Goal: Transaction & Acquisition: Purchase product/service

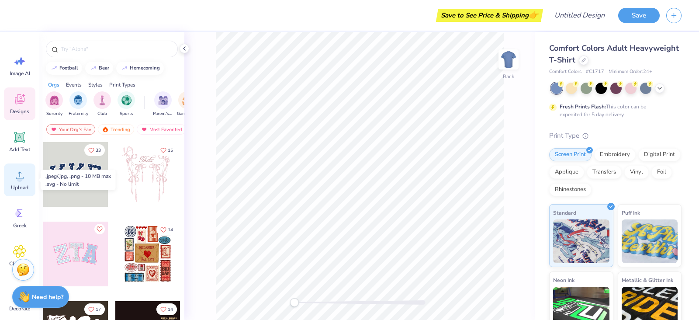
click at [18, 179] on circle at bounding box center [20, 179] width 6 height 6
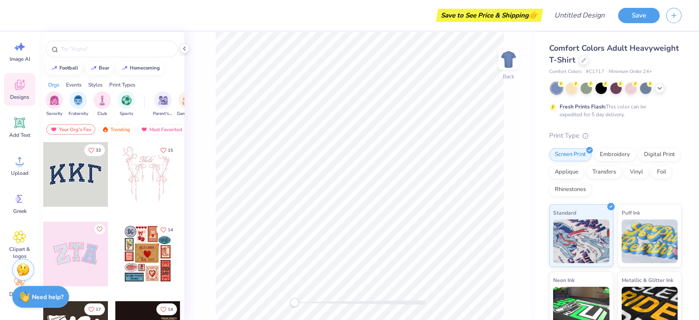
scroll to position [81, 0]
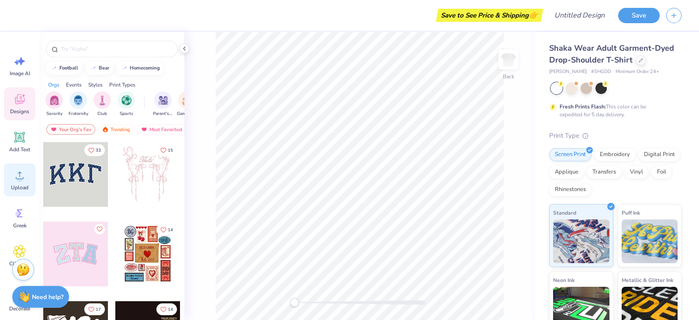
click at [18, 176] on circle at bounding box center [20, 179] width 6 height 6
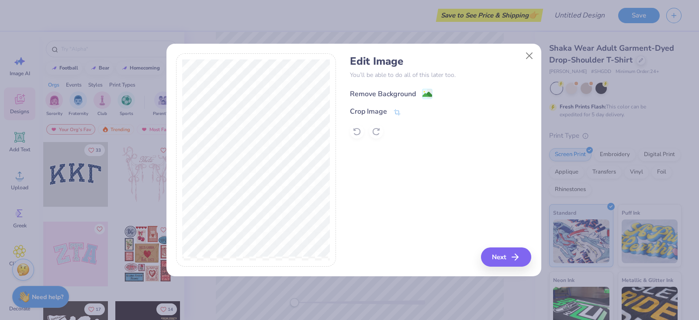
click at [376, 93] on div "Remove Background" at bounding box center [383, 94] width 66 height 10
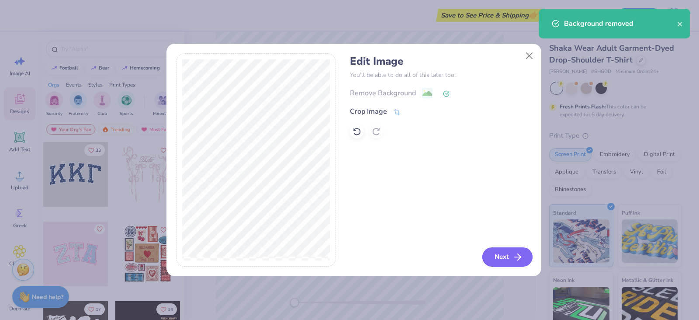
click at [514, 264] on button "Next" at bounding box center [507, 256] width 50 height 19
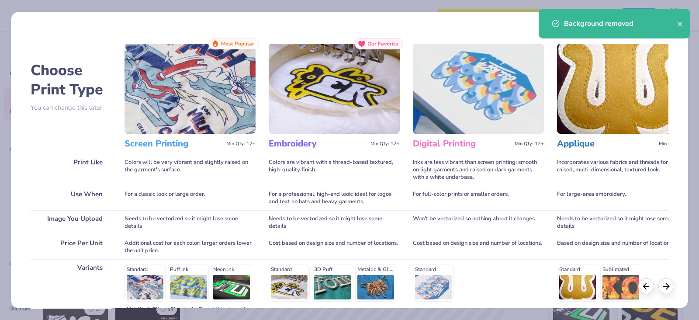
scroll to position [115, 0]
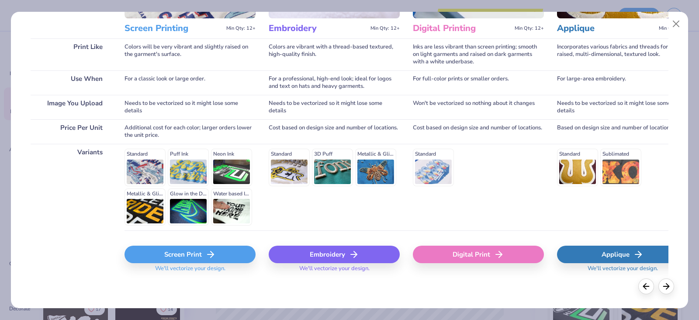
click at [184, 257] on div "Screen Print" at bounding box center [190, 254] width 131 height 17
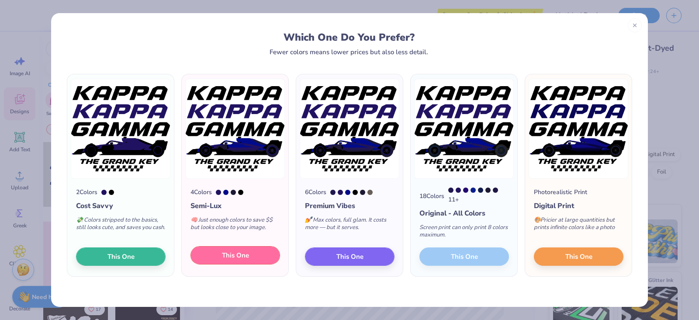
click at [251, 257] on button "This One" at bounding box center [236, 255] width 90 height 18
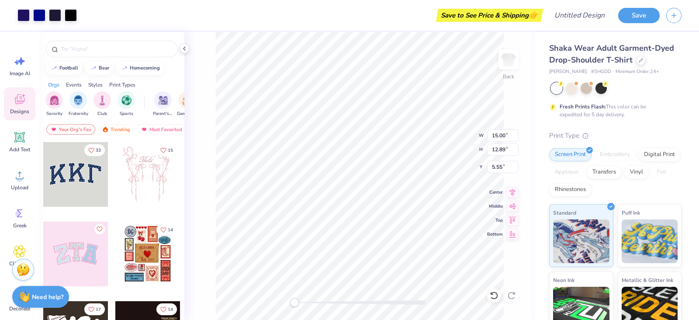
click at [491, 15] on div "Save to See Price & Shipping 👉" at bounding box center [489, 15] width 103 height 13
click at [642, 17] on button "Save" at bounding box center [639, 14] width 42 height 15
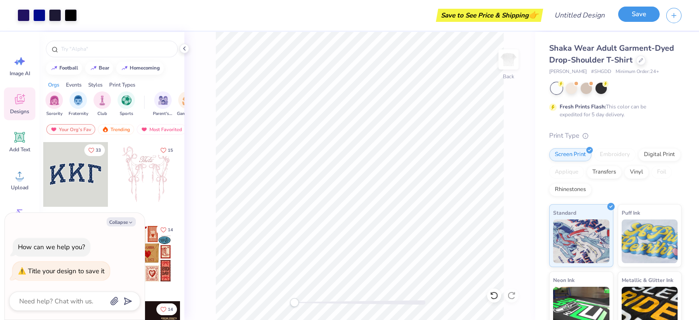
click at [632, 21] on button "Save" at bounding box center [639, 14] width 42 height 15
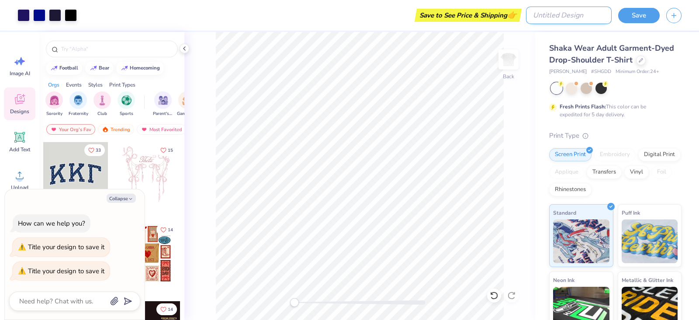
type textarea "x"
click at [566, 21] on input "Design Title" at bounding box center [569, 15] width 86 height 17
type input "k"
type textarea "x"
type input "kl"
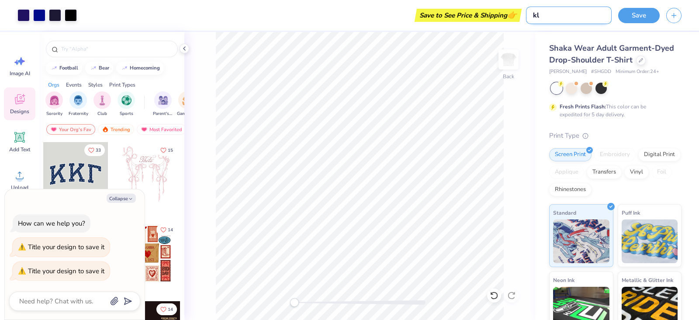
type textarea "x"
type input "kl"
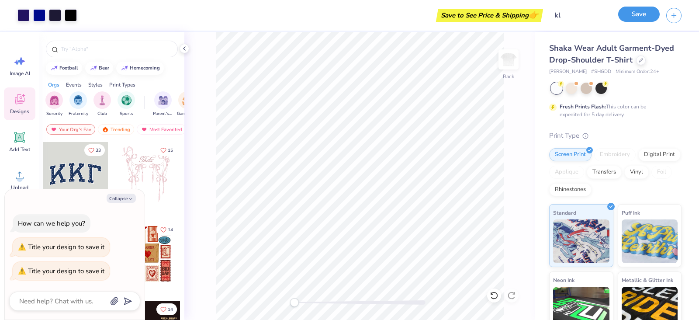
click at [637, 19] on button "Save" at bounding box center [639, 14] width 42 height 15
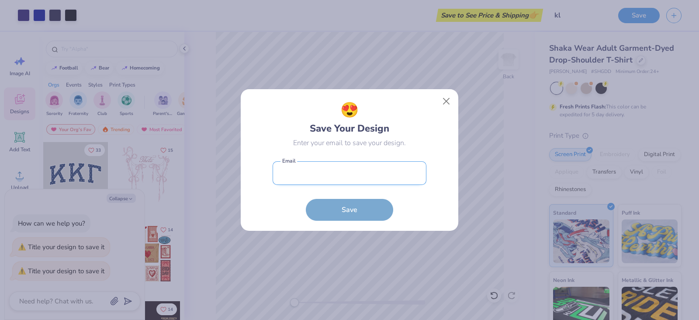
click at [322, 174] on input "email" at bounding box center [350, 173] width 154 height 24
type input "kkgphilanthropy@outlook.com"
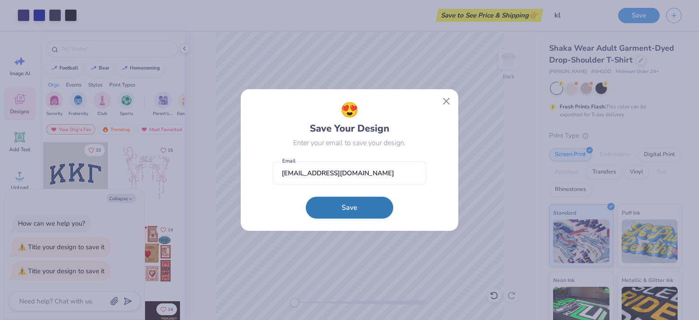
click at [359, 208] on button "Save" at bounding box center [349, 208] width 87 height 22
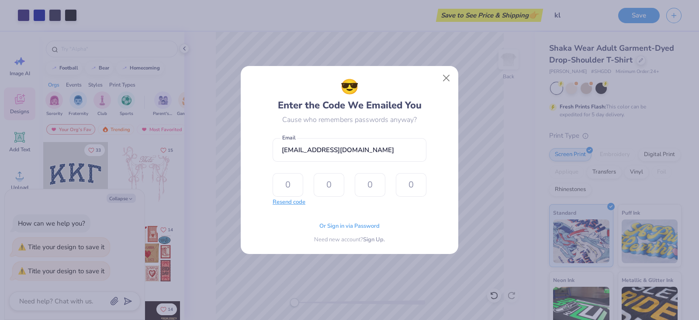
click at [278, 204] on button "Resend code" at bounding box center [289, 202] width 33 height 9
click at [343, 223] on span "Or Sign in via Password" at bounding box center [349, 225] width 60 height 9
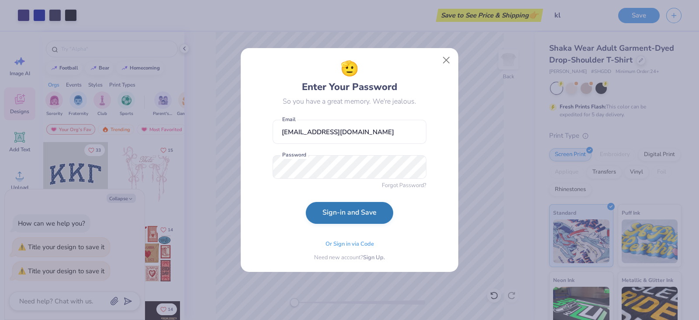
click at [360, 211] on button "Sign-in and Save" at bounding box center [349, 213] width 87 height 22
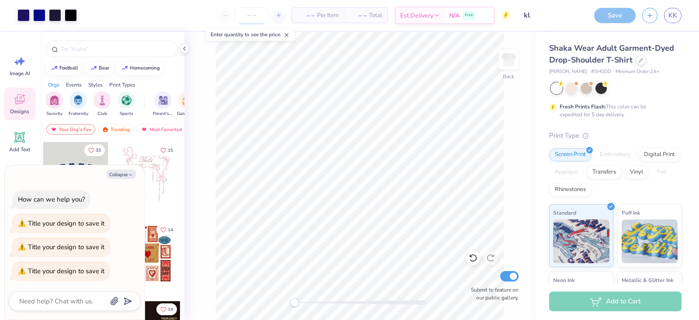
type textarea "x"
click at [263, 14] on input "number" at bounding box center [252, 15] width 34 height 16
type input "12"
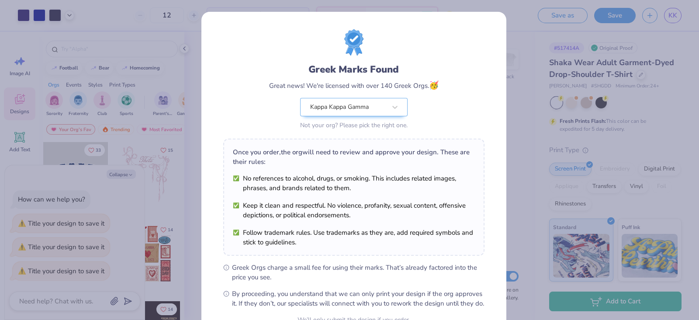
scroll to position [88, 0]
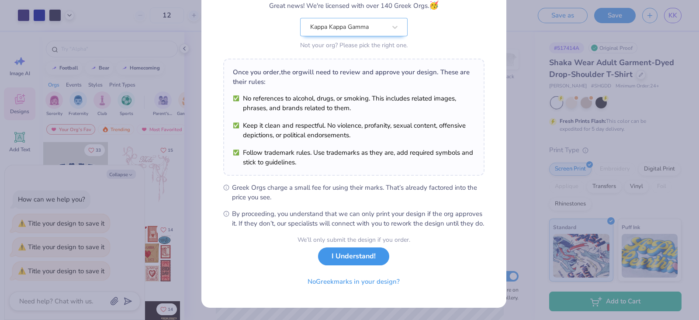
click at [345, 255] on button "I Understand!" at bounding box center [353, 256] width 71 height 18
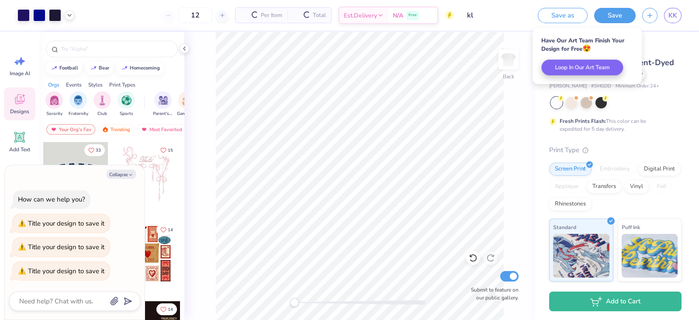
scroll to position [0, 0]
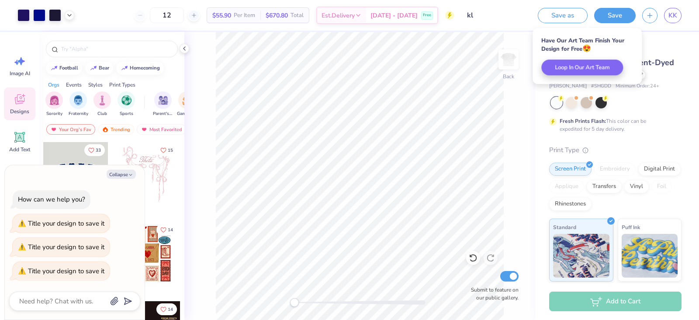
type textarea "x"
